Goal: Check status: Check status

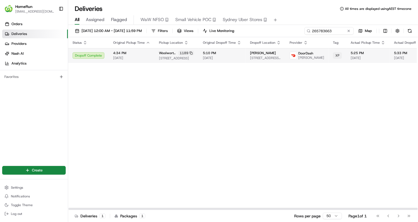
click at [220, 53] on span "5:10 PM" at bounding box center [222, 53] width 38 height 4
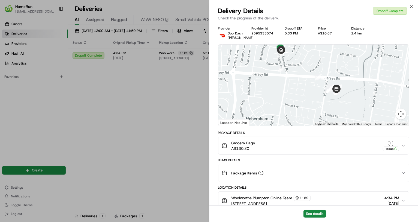
drag, startPoint x: 315, startPoint y: 113, endPoint x: 308, endPoint y: 98, distance: 15.8
click at [308, 98] on div at bounding box center [314, 84] width 191 height 81
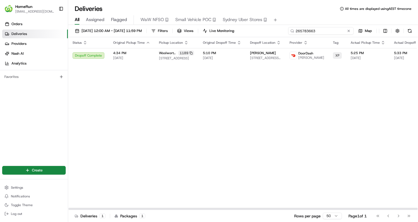
drag, startPoint x: 338, startPoint y: 29, endPoint x: 259, endPoint y: 29, distance: 79.1
click at [266, 29] on div "[DATE] 12:00 AM - [DATE] 11:59 PM Filters Views Live Monitoring 265783663 Map" at bounding box center [243, 32] width 350 height 10
paste input "24751"
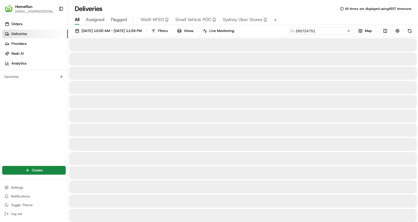
type input "265724751"
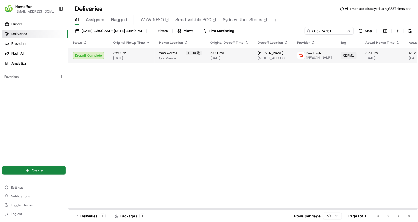
click at [228, 54] on span "5:00 PM" at bounding box center [230, 53] width 38 height 4
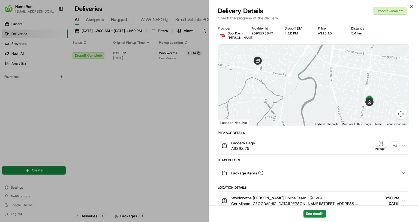
click at [398, 145] on div "+ 1" at bounding box center [396, 146] width 8 height 8
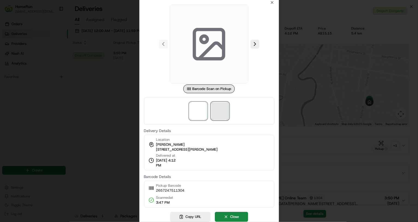
click at [224, 114] on span at bounding box center [219, 110] width 17 height 17
